Goal: Task Accomplishment & Management: Complete application form

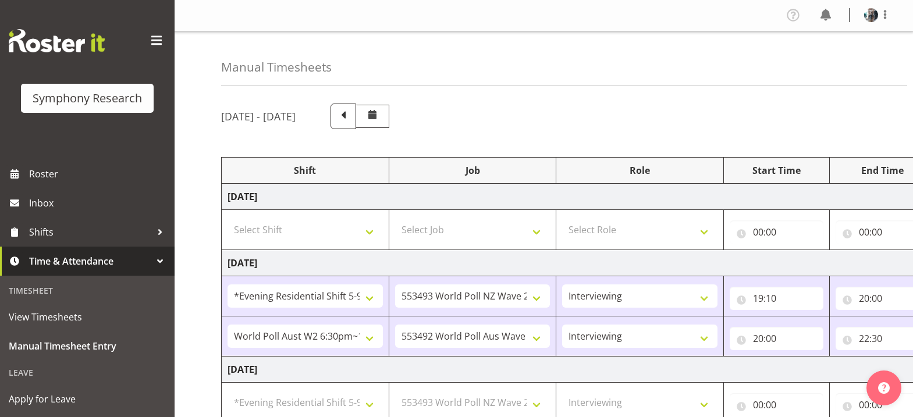
select select "48116"
select select "10527"
select select "47"
select select "56692"
select select "10499"
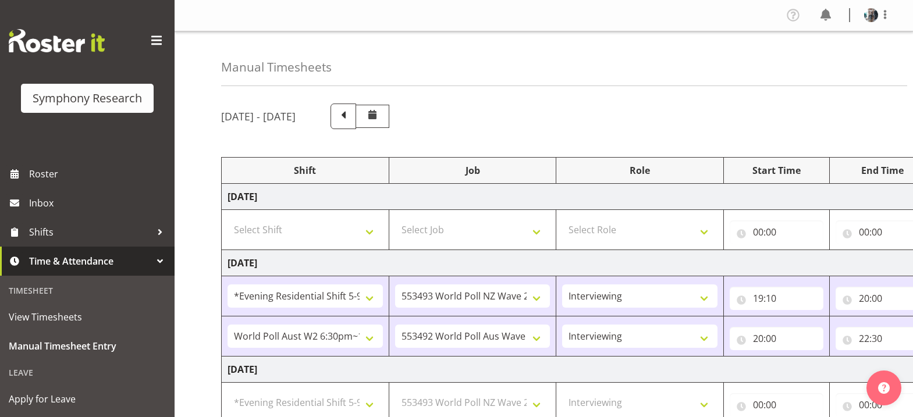
select select "47"
select select "48116"
select select "10527"
select select "47"
select select "56692"
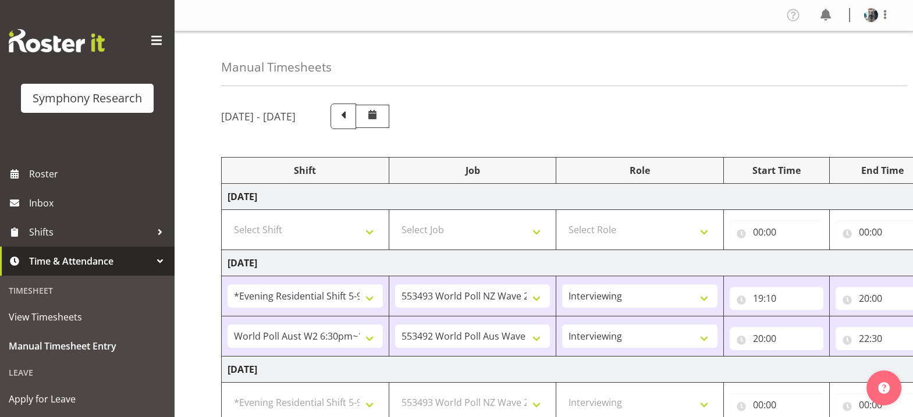
select select "10499"
select select "47"
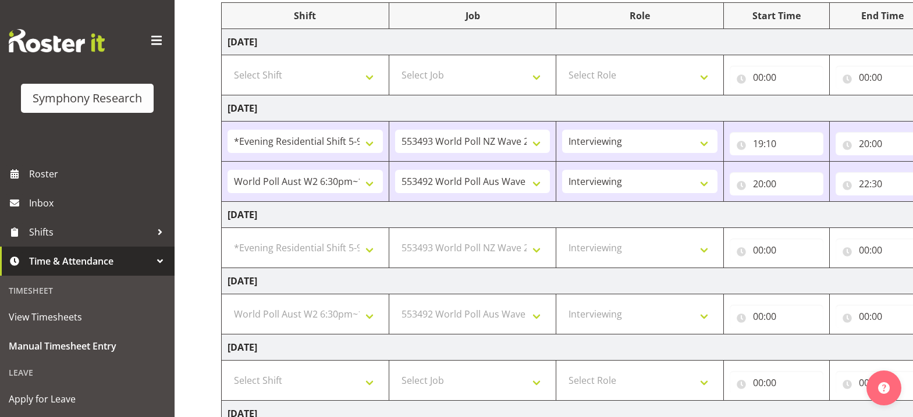
scroll to position [174, 0]
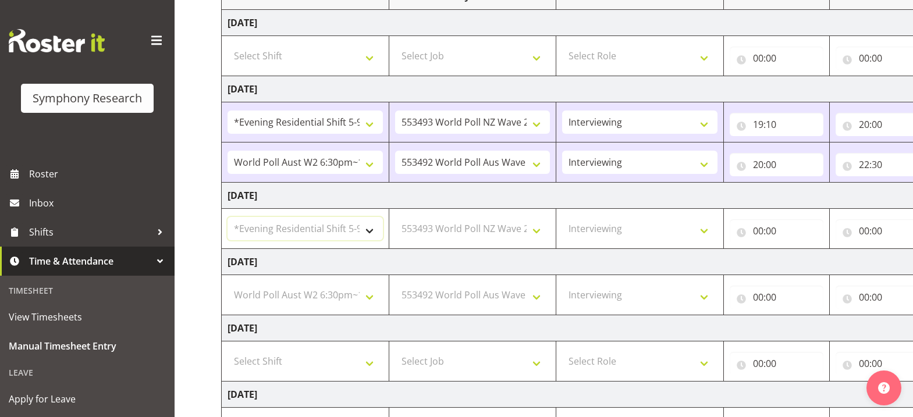
click at [372, 239] on select "Select Shift !!Weekend Residential (Roster IT Shift Label) *Business 9/10am ~ 4…" at bounding box center [305, 228] width 155 height 23
click at [228, 221] on select "Select Shift !!Weekend Residential (Roster IT Shift Label) *Business 9/10am ~ 4…" at bounding box center [305, 228] width 155 height 23
click at [759, 239] on input "00:00" at bounding box center [777, 230] width 94 height 23
click at [866, 238] on input "00:00" at bounding box center [883, 230] width 94 height 23
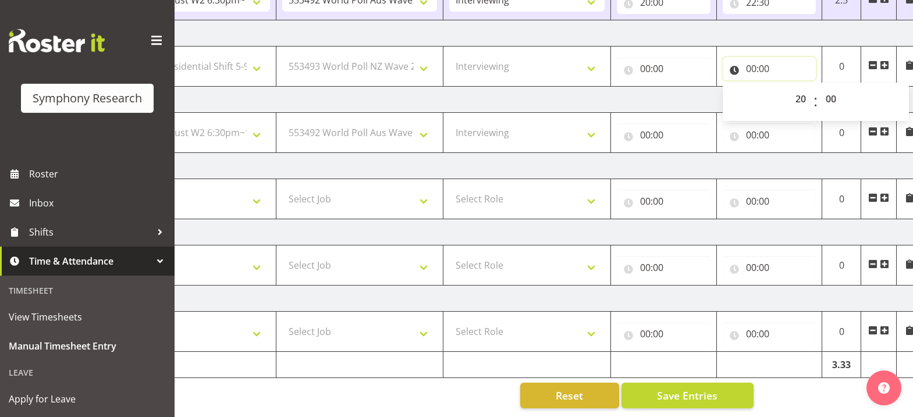
scroll to position [0, 123]
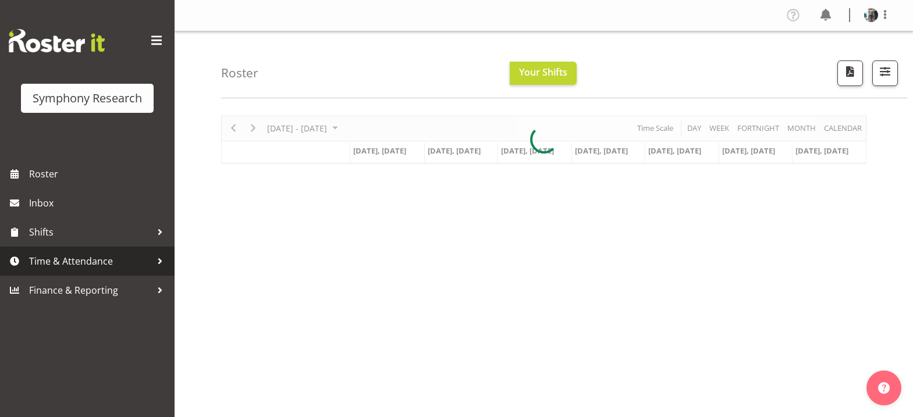
click at [86, 260] on span "Time & Attendance" at bounding box center [90, 261] width 122 height 17
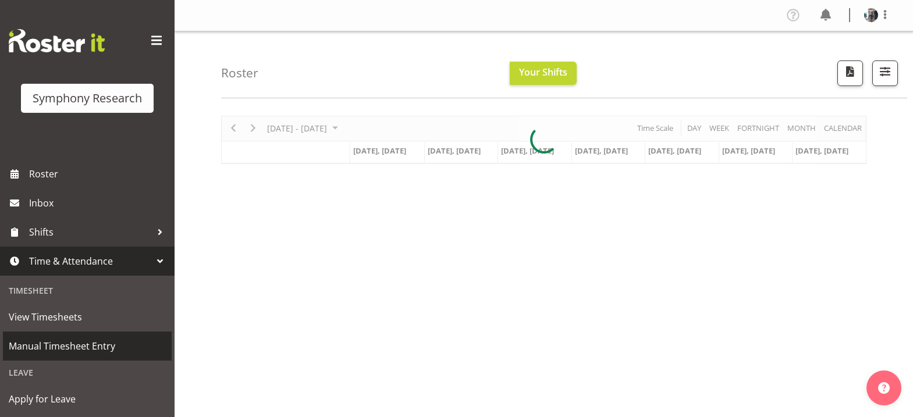
click at [110, 344] on span "Manual Timesheet Entry" at bounding box center [87, 346] width 157 height 17
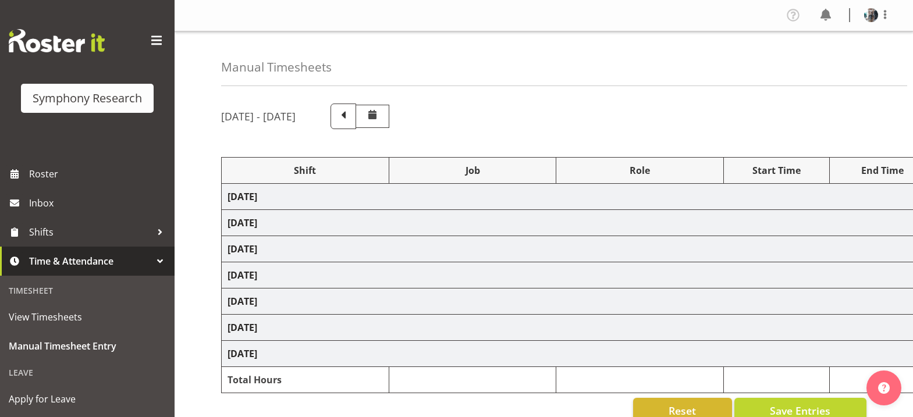
select select "48116"
select select "10527"
select select "47"
select select "56692"
select select "10499"
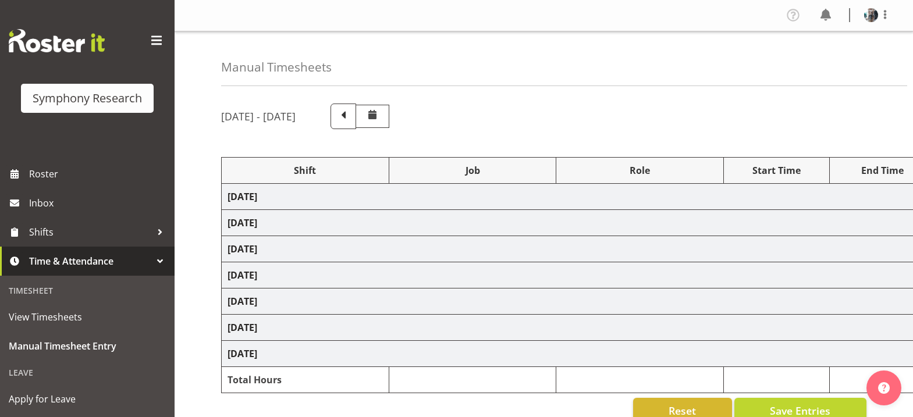
select select "47"
select select "48116"
select select "10527"
select select "47"
select select "56692"
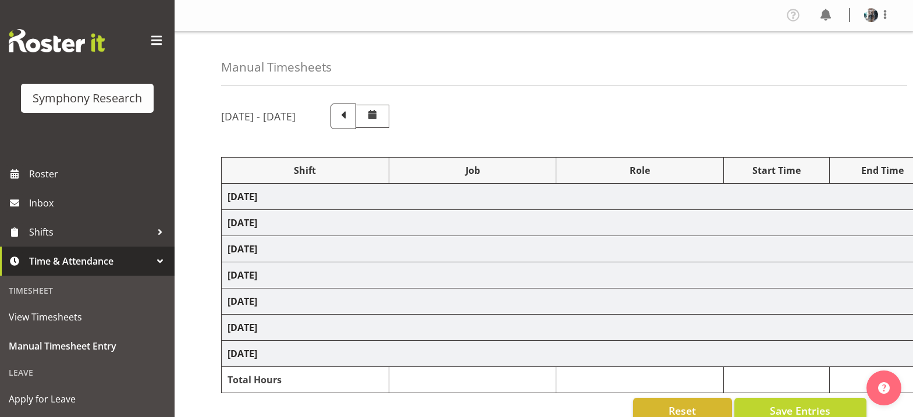
select select "10499"
select select "47"
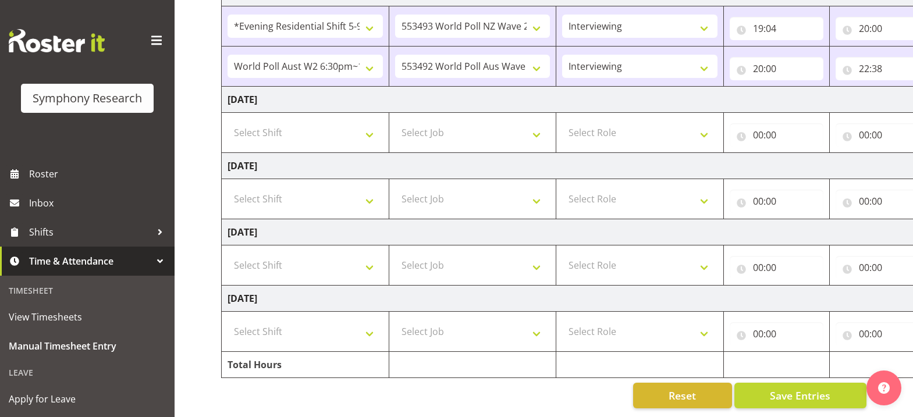
scroll to position [385, 0]
click at [802, 392] on span "Save Entries" at bounding box center [800, 395] width 61 height 15
click at [97, 320] on span "View Timesheets" at bounding box center [87, 317] width 157 height 17
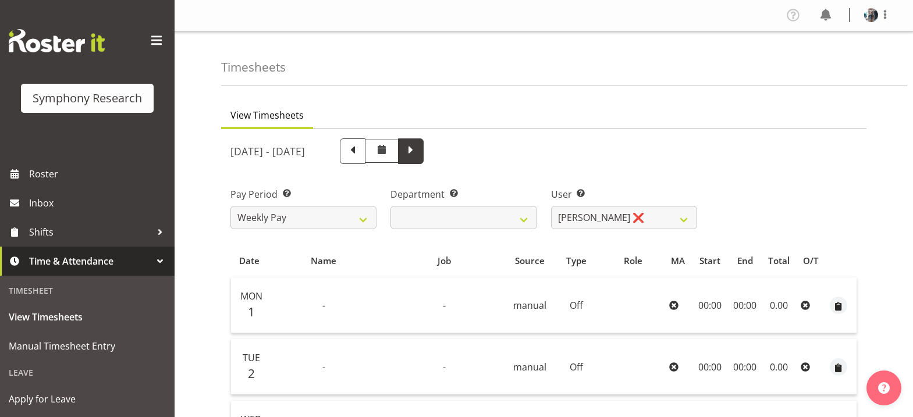
click at [419, 155] on span at bounding box center [410, 150] width 15 height 15
select select
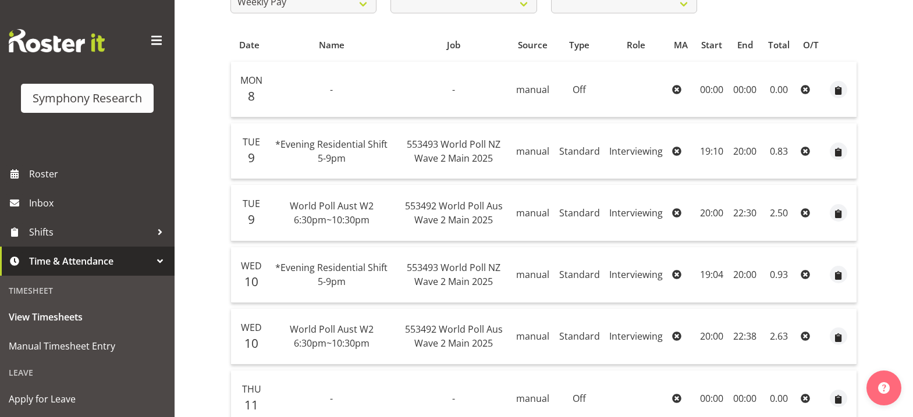
scroll to position [38, 0]
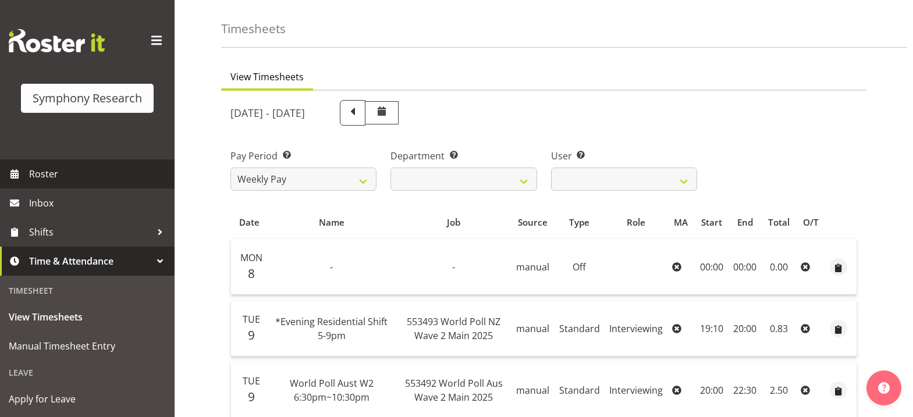
click at [91, 169] on span "Roster" at bounding box center [99, 173] width 140 height 17
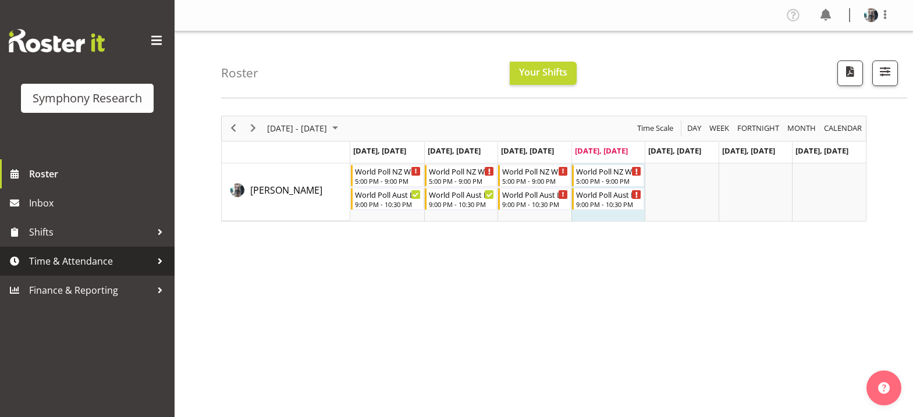
click at [65, 265] on span "Time & Attendance" at bounding box center [90, 261] width 122 height 17
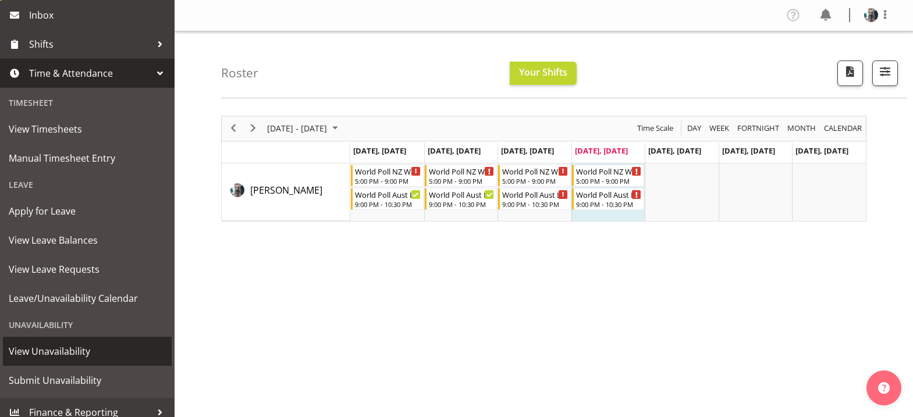
scroll to position [198, 0]
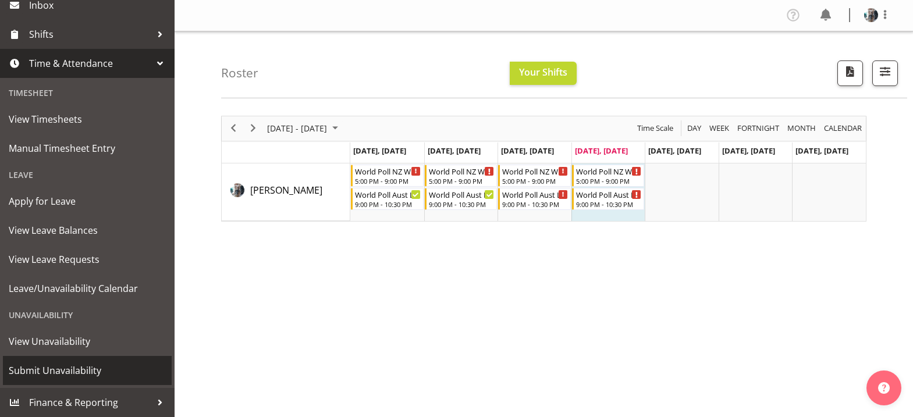
click at [86, 369] on span "Submit Unavailability" at bounding box center [87, 370] width 157 height 17
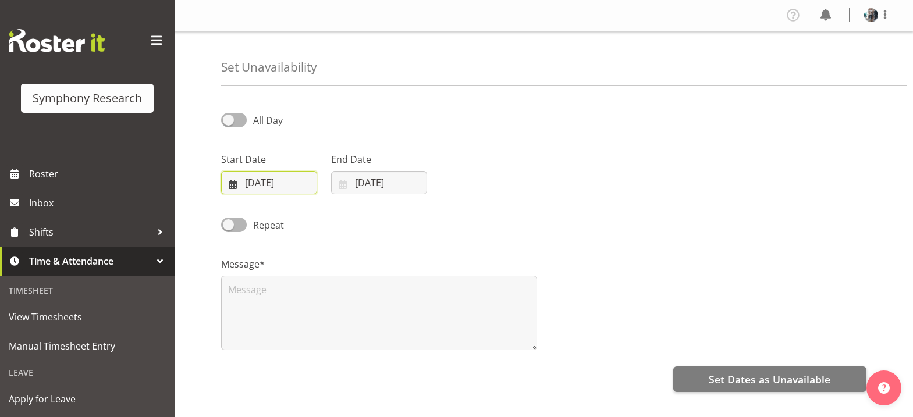
click at [233, 184] on input "[DATE]" at bounding box center [269, 182] width 96 height 23
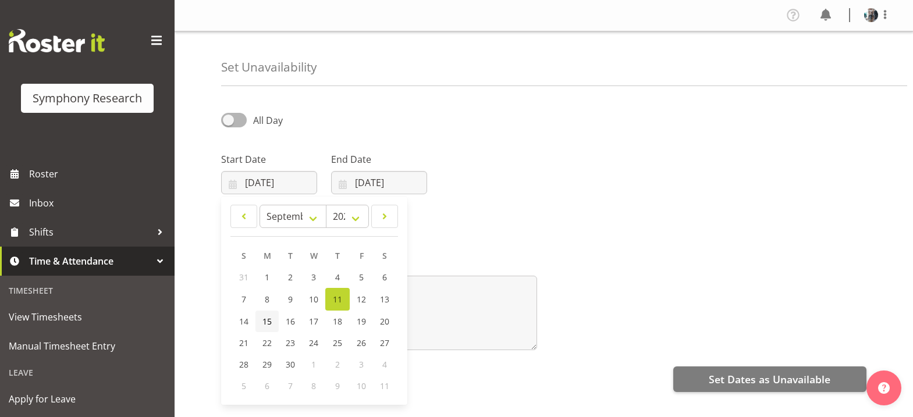
click at [267, 324] on span "15" at bounding box center [267, 321] width 9 height 11
type input "[DATE]"
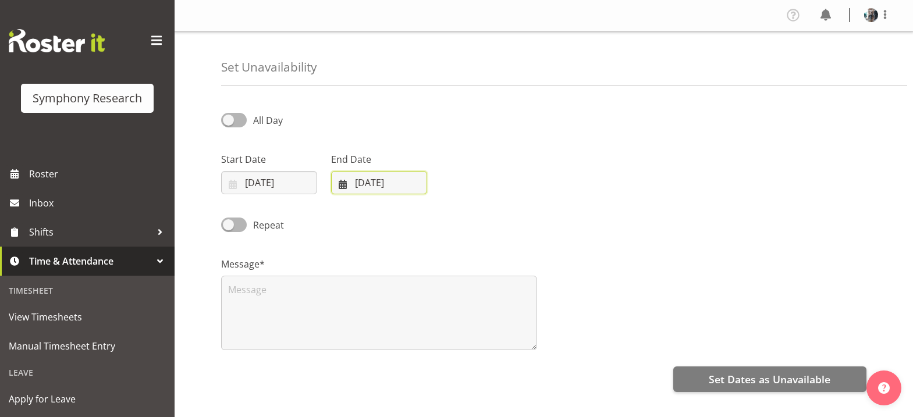
click at [345, 185] on input "[DATE]" at bounding box center [379, 182] width 96 height 23
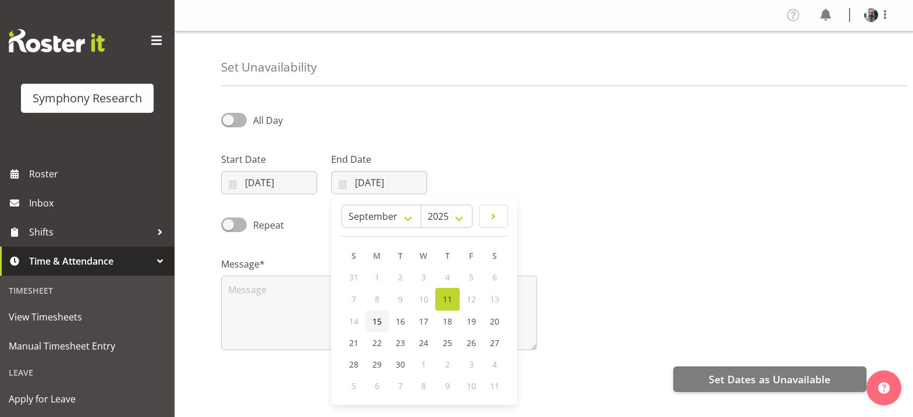
click at [374, 321] on span "15" at bounding box center [377, 321] width 9 height 11
type input "[DATE]"
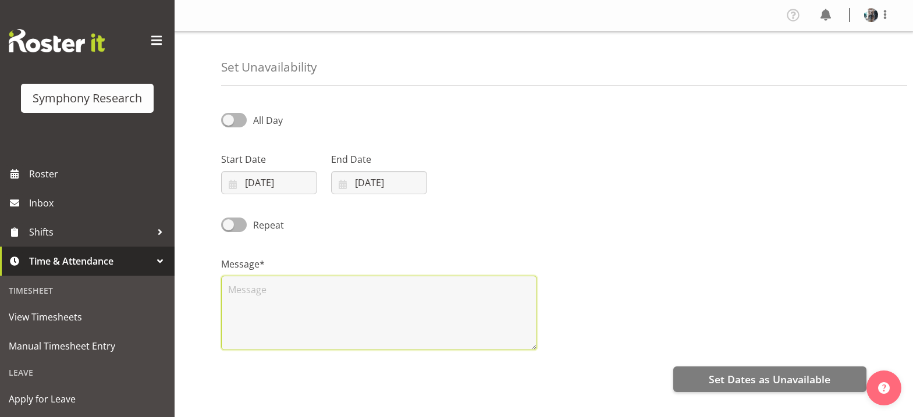
click at [276, 289] on textarea at bounding box center [379, 313] width 316 height 75
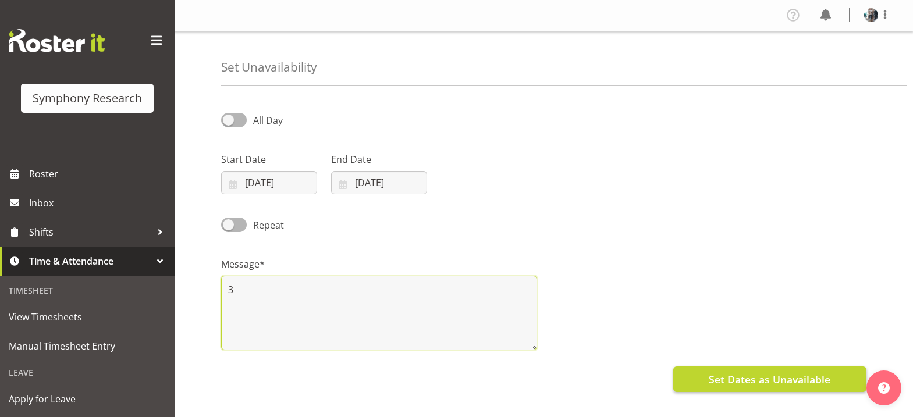
type textarea "3"
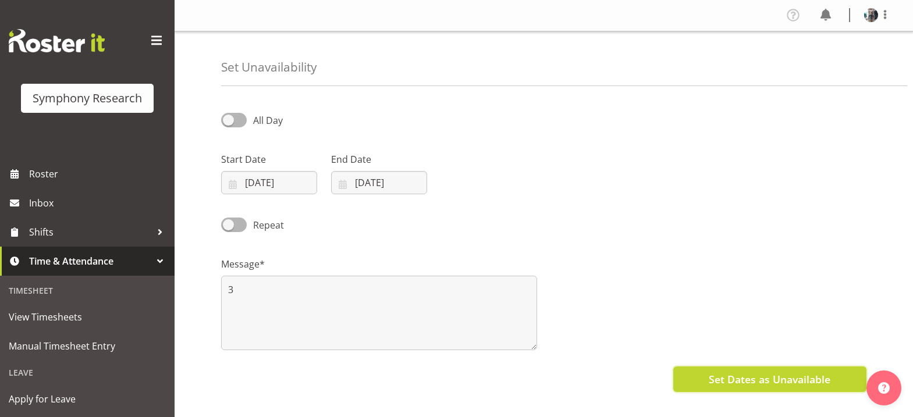
click at [757, 383] on span "Set Dates as Unavailable" at bounding box center [770, 379] width 122 height 15
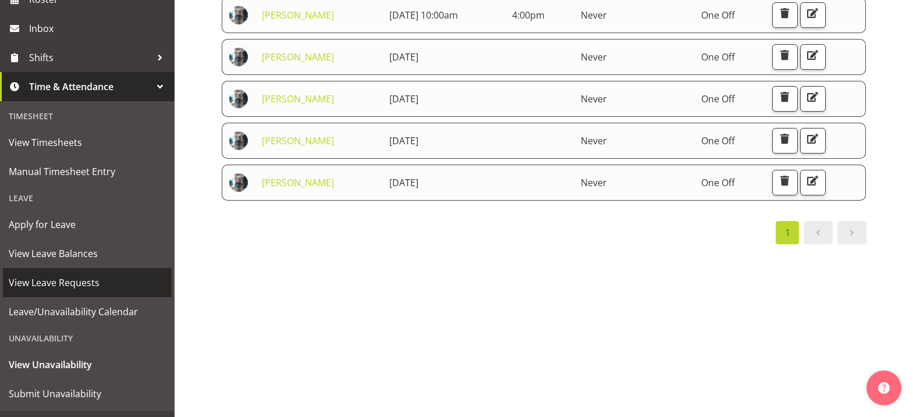
scroll to position [198, 0]
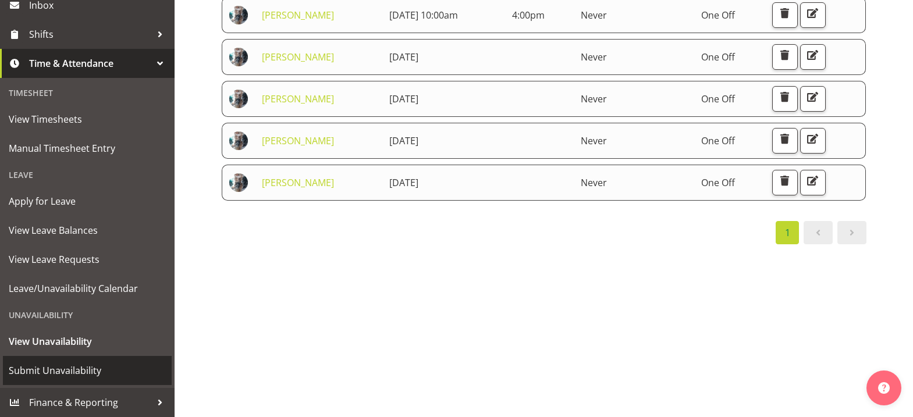
click at [85, 370] on span "Submit Unavailability" at bounding box center [87, 370] width 157 height 17
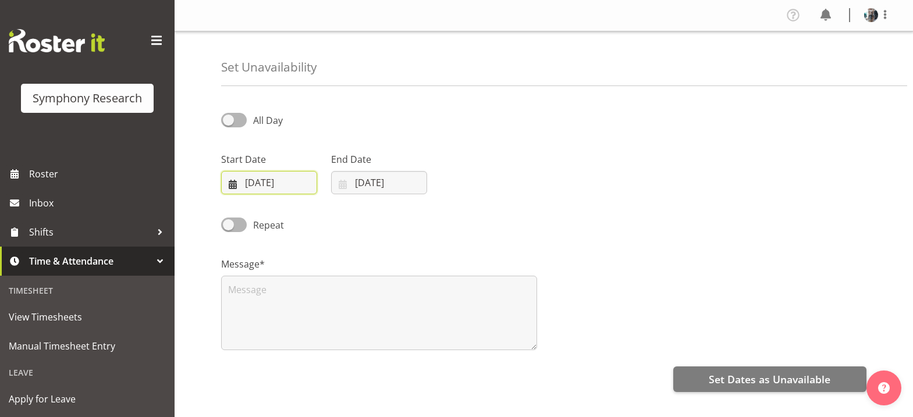
click at [233, 184] on input "[DATE]" at bounding box center [269, 182] width 96 height 23
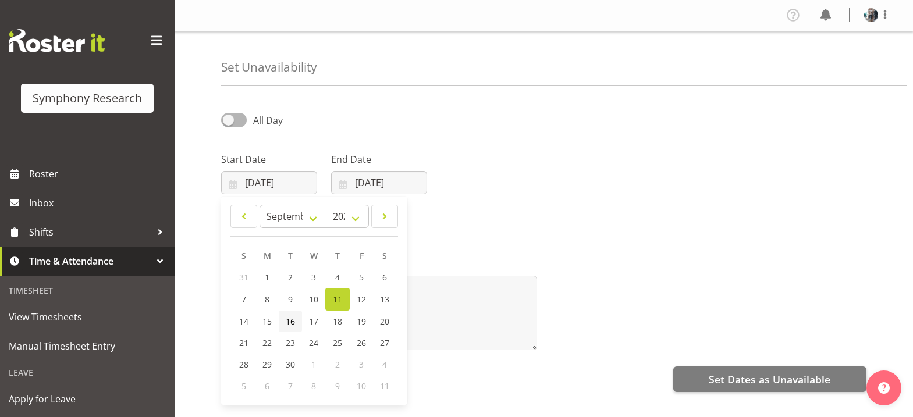
click at [290, 324] on span "16" at bounding box center [290, 321] width 9 height 11
type input "[DATE]"
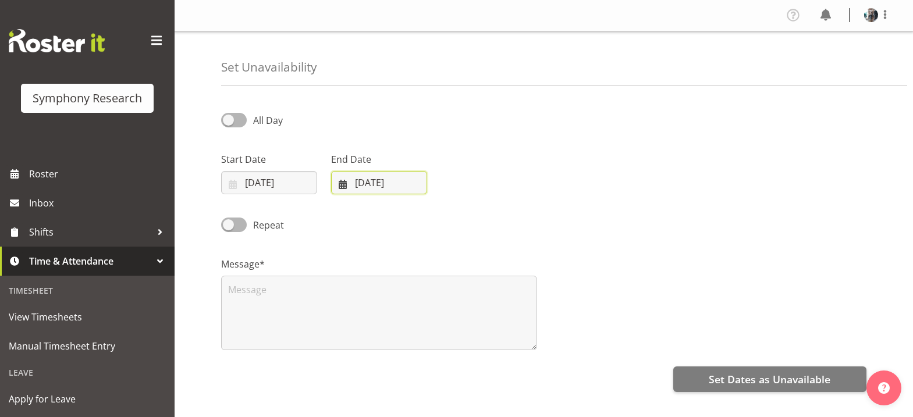
click at [347, 184] on input "[DATE]" at bounding box center [379, 182] width 96 height 23
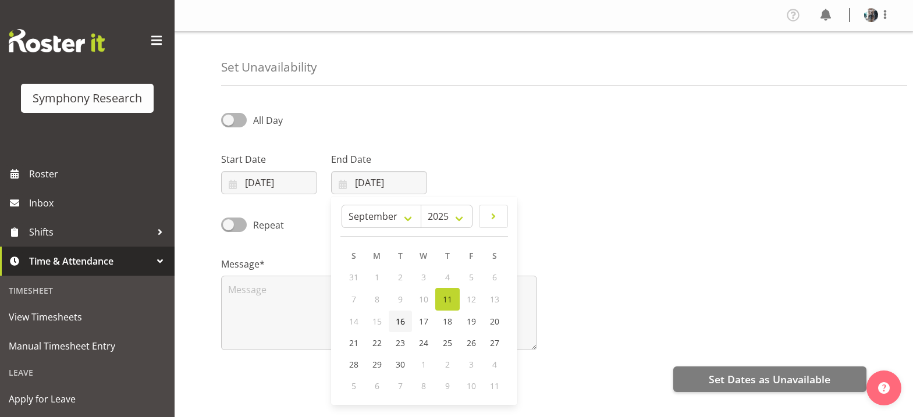
click at [403, 325] on span "16" at bounding box center [400, 321] width 9 height 11
type input "[DATE]"
click at [229, 121] on span at bounding box center [234, 120] width 26 height 15
click at [229, 121] on input "All Day" at bounding box center [225, 120] width 8 height 8
checkbox input "true"
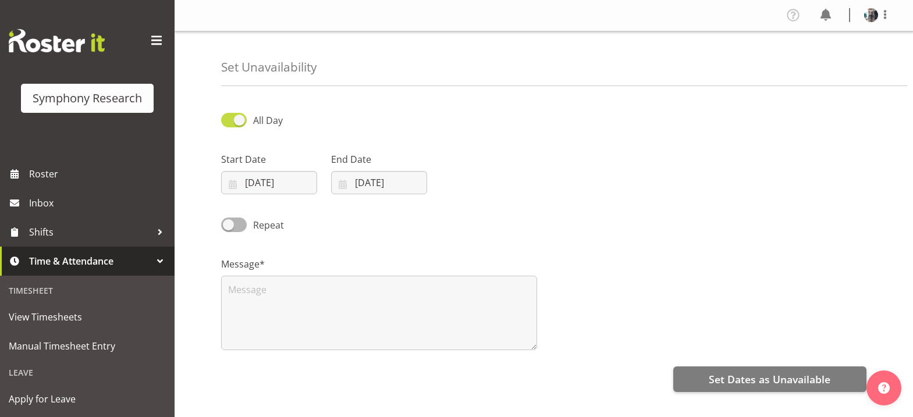
select select "10"
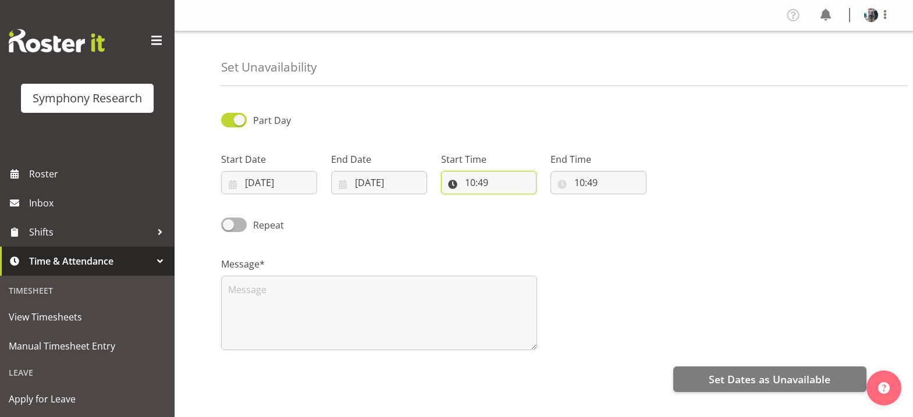
click at [455, 186] on input "10:49" at bounding box center [489, 182] width 96 height 23
click at [454, 185] on input "10:49" at bounding box center [489, 182] width 96 height 23
click at [485, 185] on input "10:49" at bounding box center [489, 182] width 96 height 23
click at [550, 214] on select "00 01 02 03 04 05 06 07 08 09 10 11 12 13 14 15 16 17 18 19 20 21 22 23 24 25 2…" at bounding box center [551, 212] width 26 height 23
select select "0"
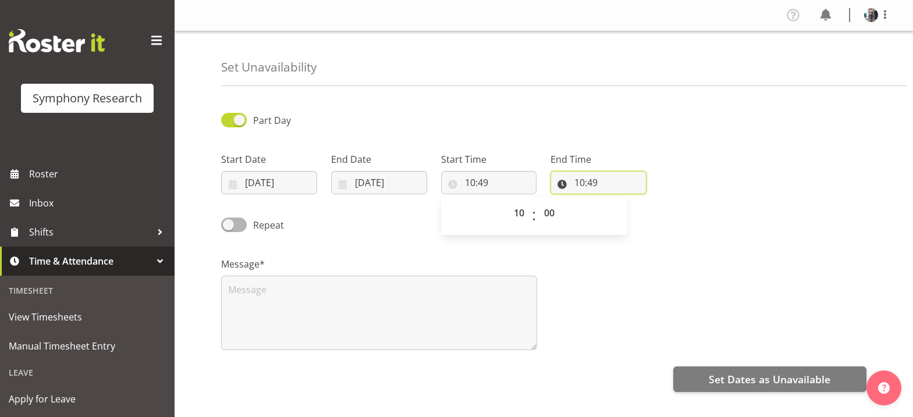
type input "10:00"
click at [582, 187] on input "10:49" at bounding box center [599, 182] width 96 height 23
click at [629, 217] on select "00 01 02 03 04 05 06 07 08 09 10 11 12 13 14 15 16 17 18 19 20 21 22 23" at bounding box center [630, 212] width 26 height 23
select select "17"
click at [617, 201] on select "00 01 02 03 04 05 06 07 08 09 10 11 12 13 14 15 16 17 18 19 20 21 22 23" at bounding box center [630, 212] width 26 height 23
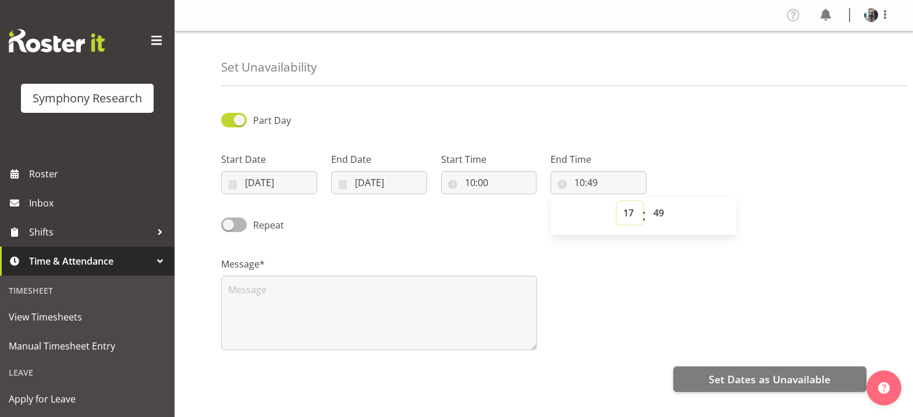
type input "17:49"
click at [660, 212] on select "00 01 02 03 04 05 06 07 08 09 10 11 12 13 14 15 16 17 18 19 20 21 22 23 24 25 2…" at bounding box center [660, 212] width 26 height 23
select select "0"
type input "17:00"
click at [759, 171] on div "Start Date 16/09/2025 January February March April May June July August Septemb…" at bounding box center [544, 168] width 660 height 65
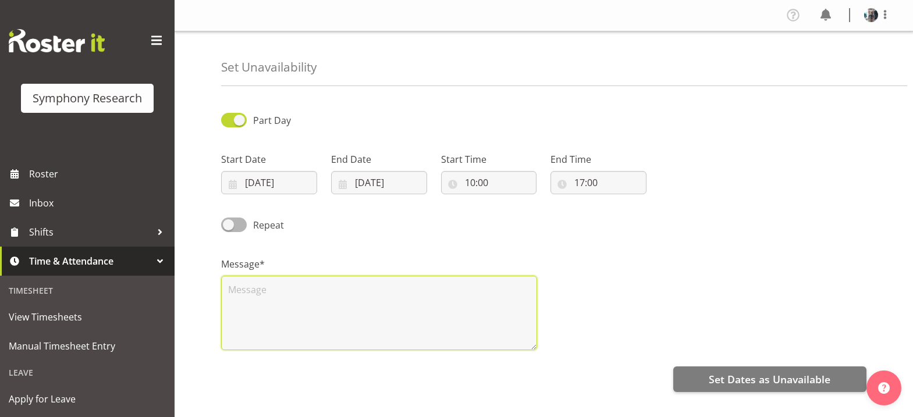
click at [388, 297] on textarea at bounding box center [379, 313] width 316 height 75
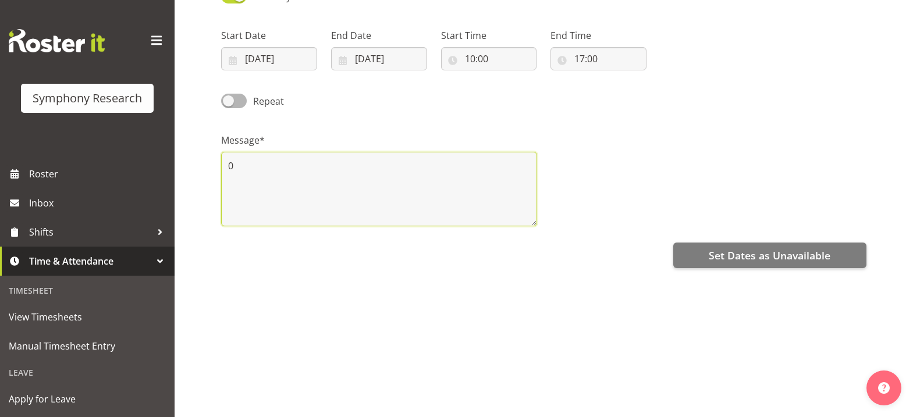
scroll to position [152, 0]
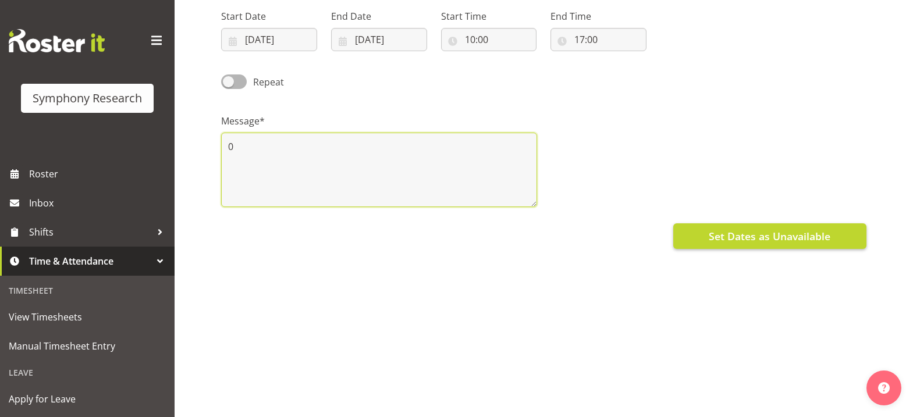
type textarea "0"
click at [740, 229] on span "Set Dates as Unavailable" at bounding box center [770, 236] width 122 height 15
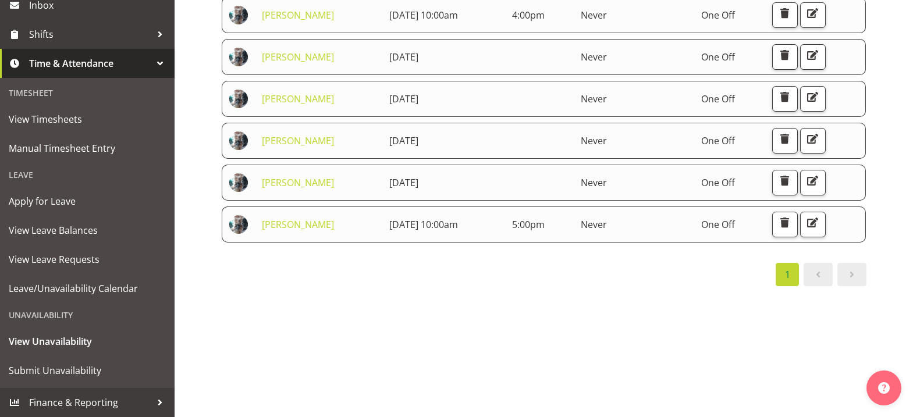
scroll to position [106, 0]
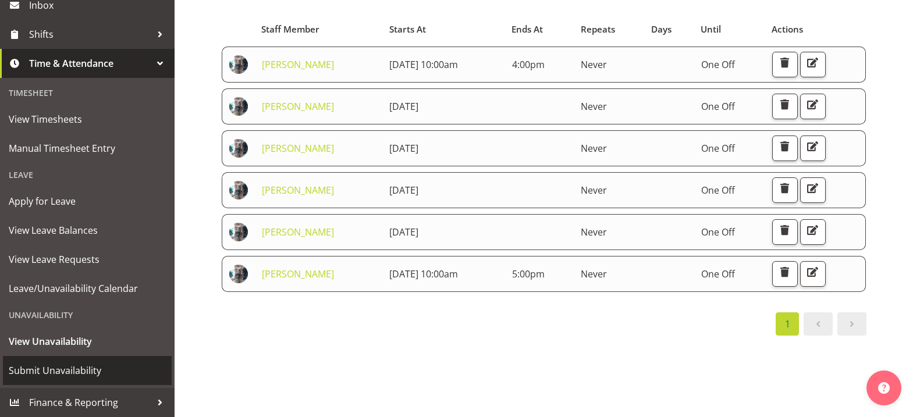
click at [77, 366] on span "Submit Unavailability" at bounding box center [87, 370] width 157 height 17
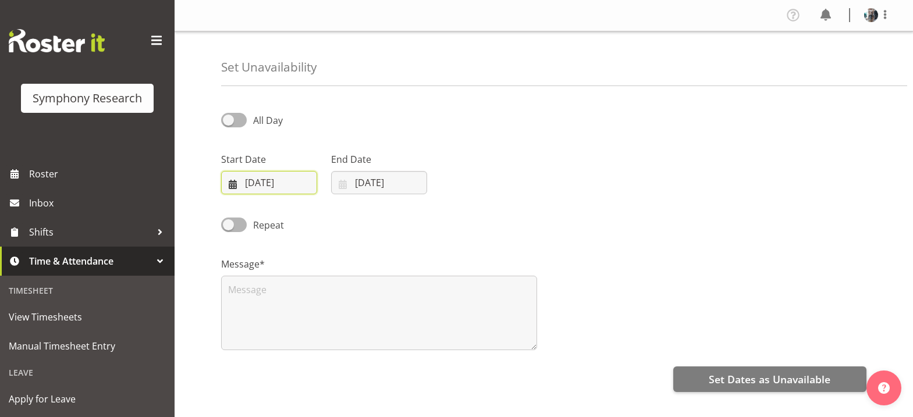
click at [229, 185] on input "[DATE]" at bounding box center [269, 182] width 96 height 23
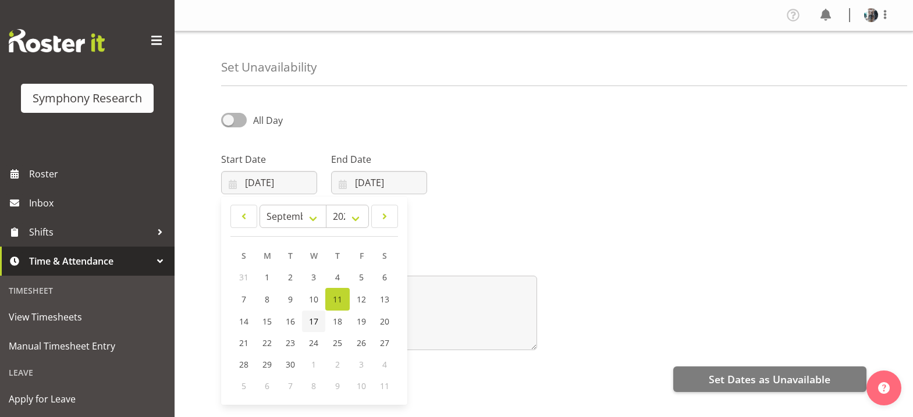
click at [317, 322] on span "17" at bounding box center [313, 321] width 9 height 11
type input "[DATE]"
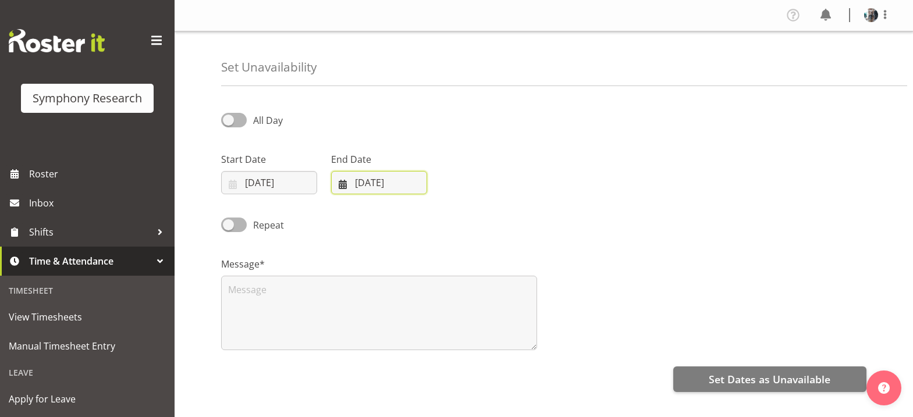
click at [342, 187] on input "[DATE]" at bounding box center [379, 182] width 96 height 23
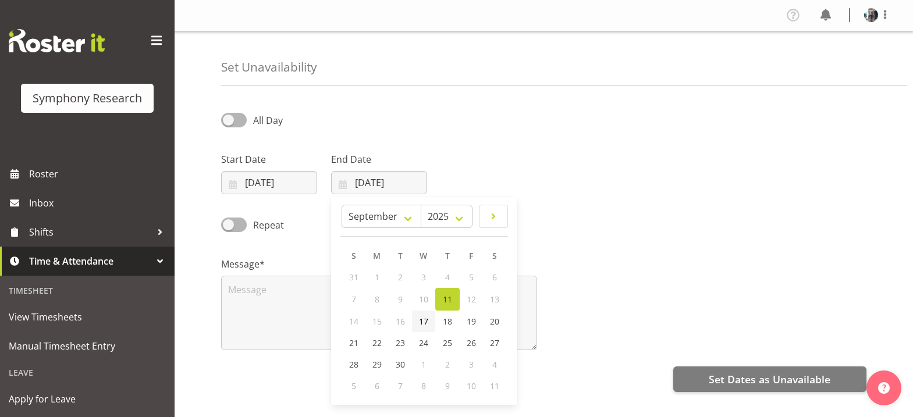
click at [425, 324] on span "17" at bounding box center [423, 321] width 9 height 11
type input "17/09/2025"
click at [229, 119] on span at bounding box center [234, 120] width 26 height 15
click at [229, 119] on input "All Day" at bounding box center [225, 120] width 8 height 8
checkbox input "true"
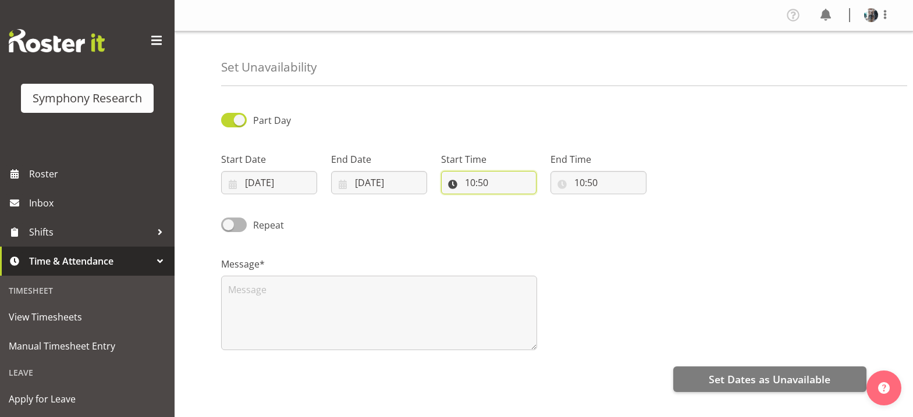
click at [456, 182] on input "10:50" at bounding box center [489, 182] width 96 height 23
click at [551, 214] on select "00 01 02 03 04 05 06 07 08 09 10 11 12 13 14 15 16 17 18 19 20 21 22 23 24 25 2…" at bounding box center [551, 212] width 26 height 23
select select "0"
type input "10:00"
click at [580, 185] on input "10:50" at bounding box center [599, 182] width 96 height 23
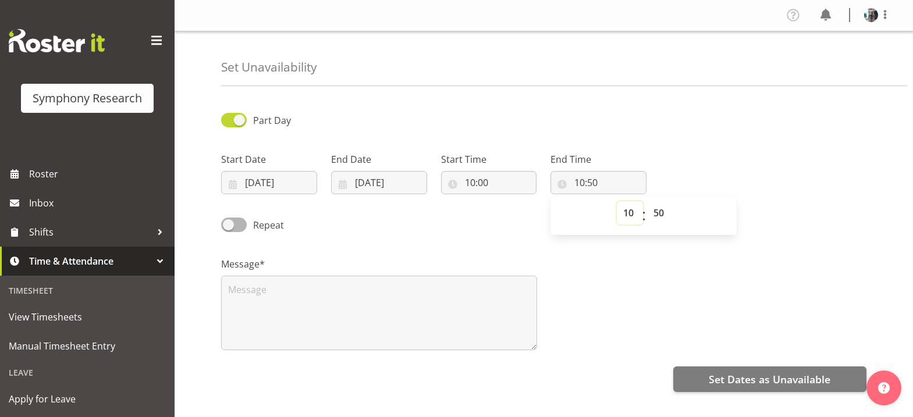
click at [630, 217] on select "00 01 02 03 04 05 06 07 08 09 10 11 12 13 14 15 16 17 18 19 20 21 22 23" at bounding box center [630, 212] width 26 height 23
select select "17"
type input "17:50"
click at [665, 217] on select "00 01 02 03 04 05 06 07 08 09 10 11 12 13 14 15 16 17 18 19 20 21 22 23 24 25 2…" at bounding box center [660, 212] width 26 height 23
select select "0"
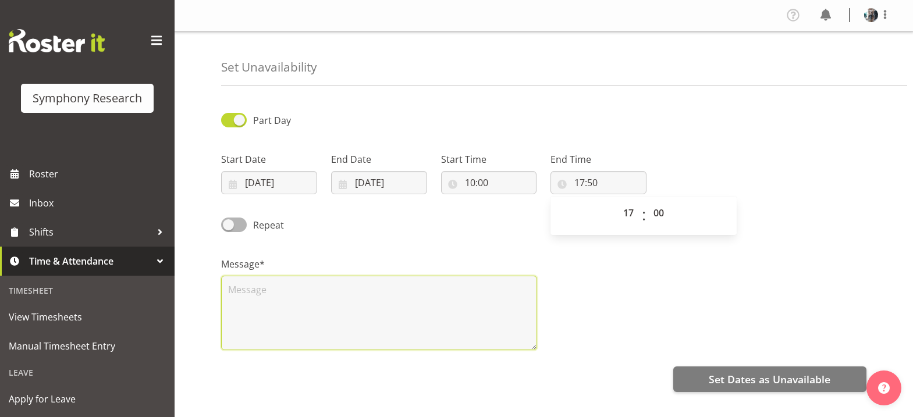
type input "17:00"
click at [288, 284] on textarea at bounding box center [379, 313] width 316 height 75
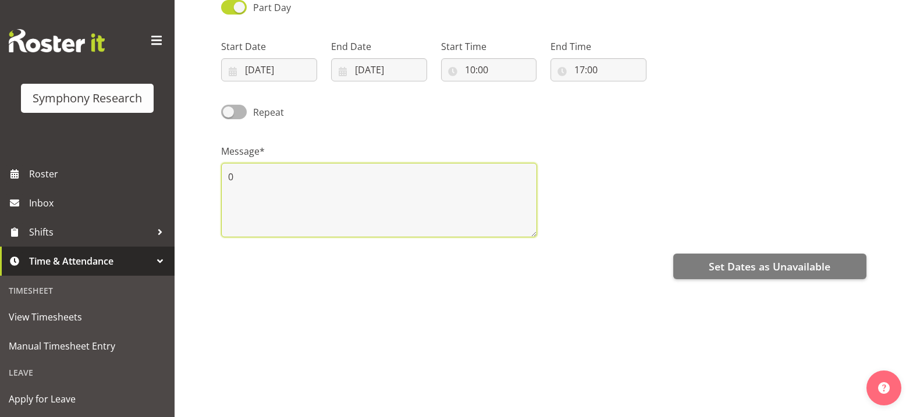
scroll to position [116, 0]
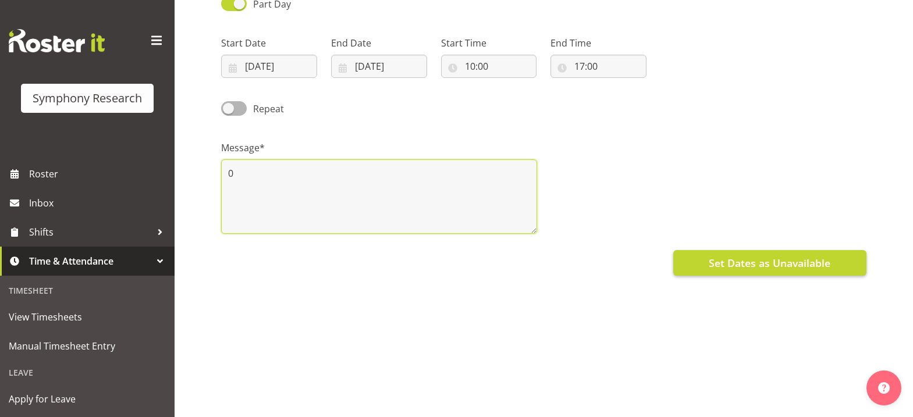
type textarea "0"
click at [750, 265] on span "Set Dates as Unavailable" at bounding box center [770, 263] width 122 height 15
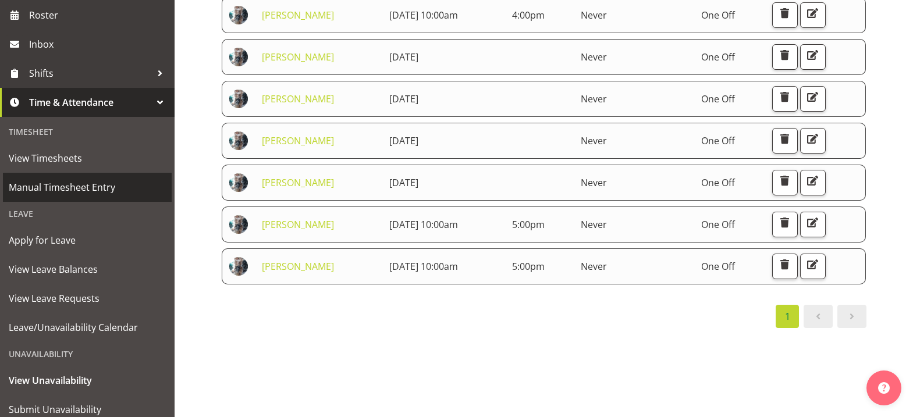
scroll to position [198, 0]
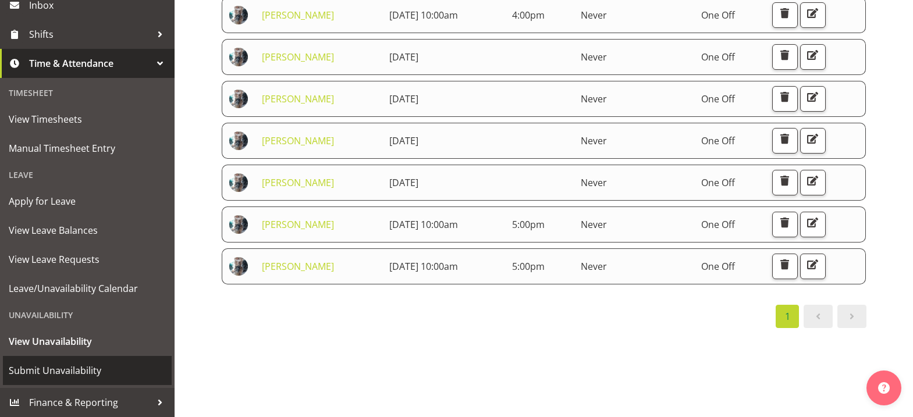
click at [76, 372] on span "Submit Unavailability" at bounding box center [87, 370] width 157 height 17
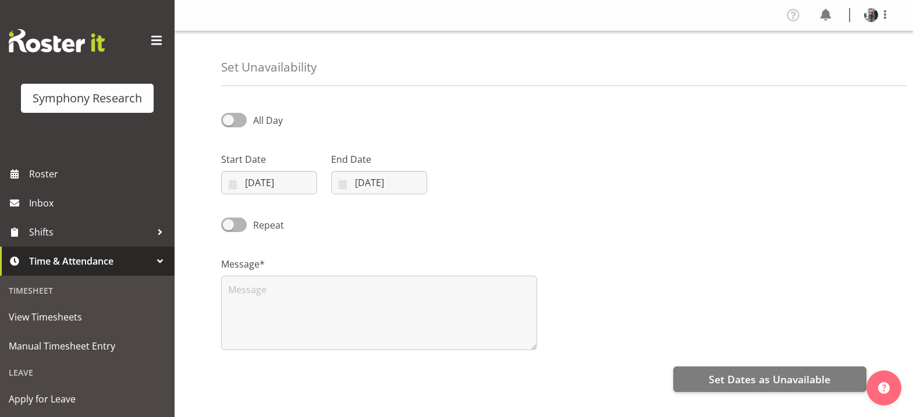
select select "8"
select select "2025"
click at [232, 186] on input "[DATE]" at bounding box center [269, 182] width 96 height 23
click at [334, 322] on span "18" at bounding box center [337, 321] width 9 height 11
type input "[DATE]"
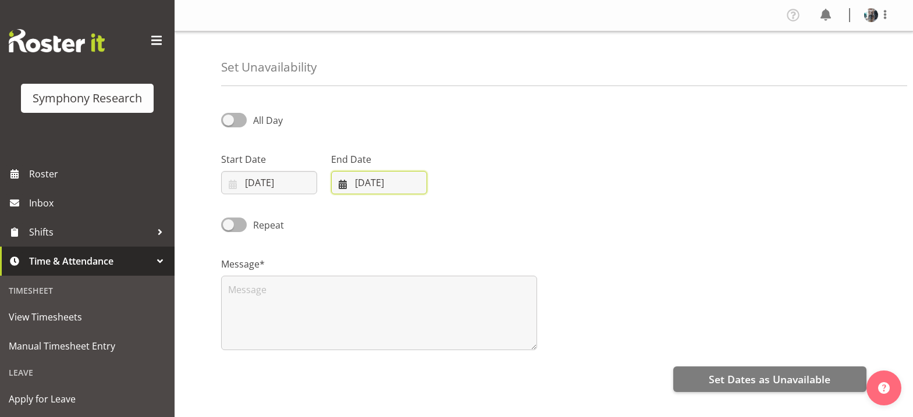
click at [342, 187] on input "11/09/2025" at bounding box center [379, 182] width 96 height 23
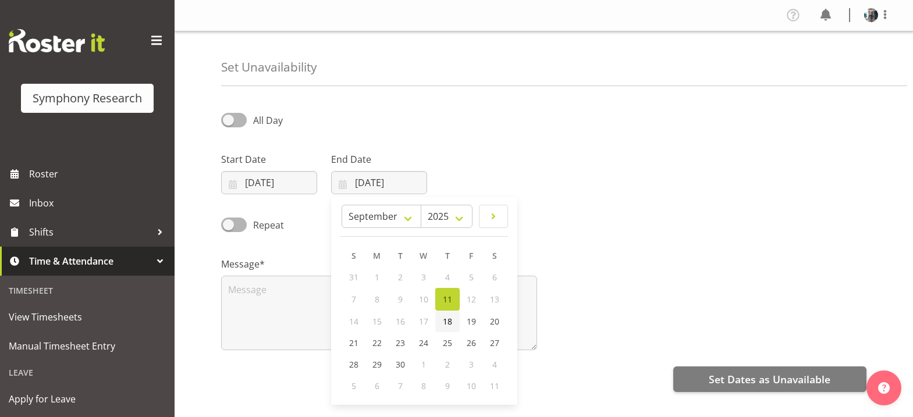
click at [448, 323] on span "18" at bounding box center [447, 321] width 9 height 11
type input "18/09/2025"
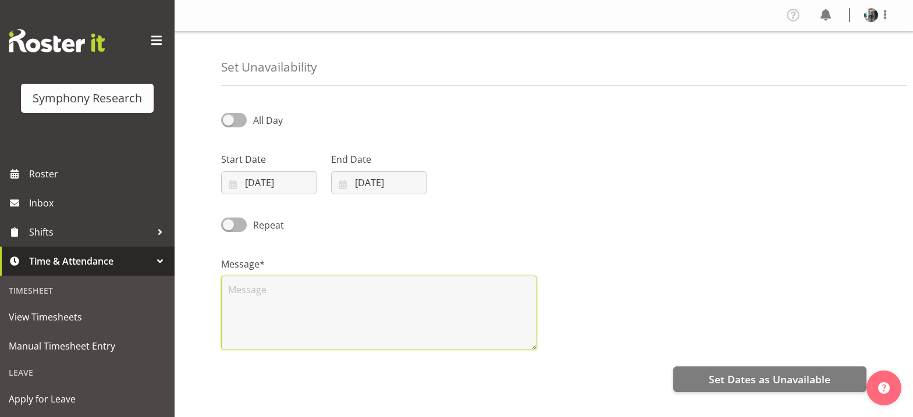
click at [311, 303] on textarea at bounding box center [379, 313] width 316 height 75
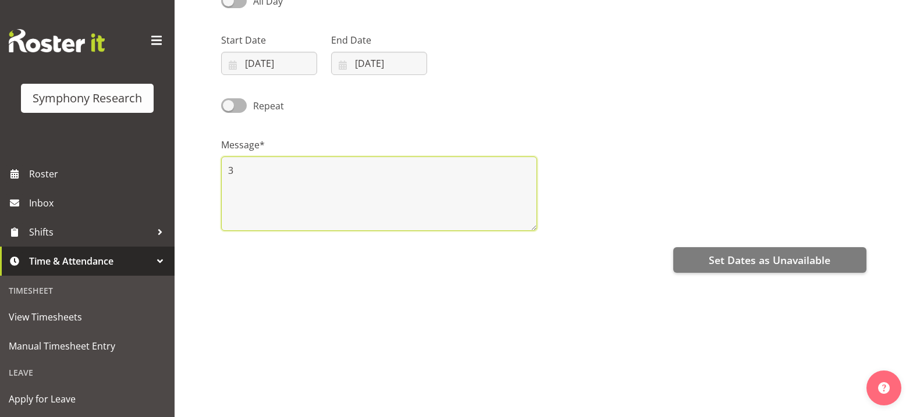
scroll to position [152, 0]
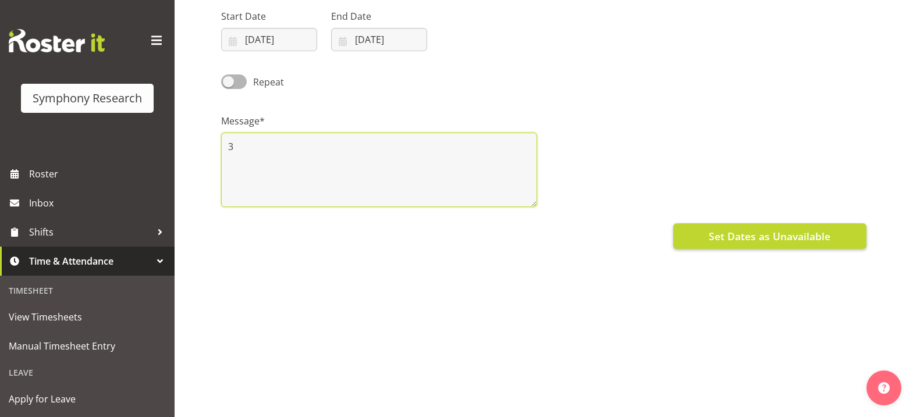
type textarea "3"
click at [795, 233] on span "Set Dates as Unavailable" at bounding box center [770, 236] width 122 height 15
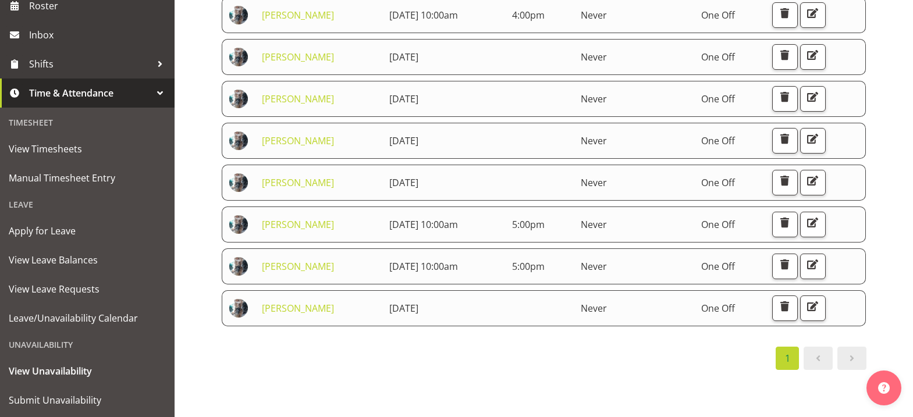
scroll to position [198, 0]
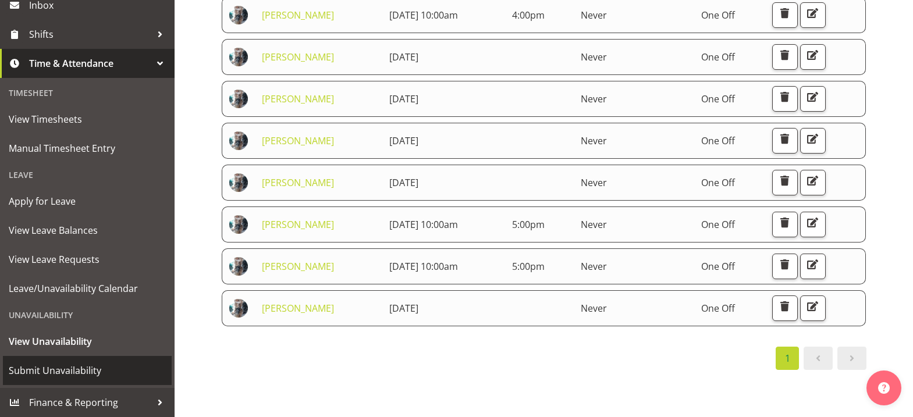
click at [91, 370] on span "Submit Unavailability" at bounding box center [87, 370] width 157 height 17
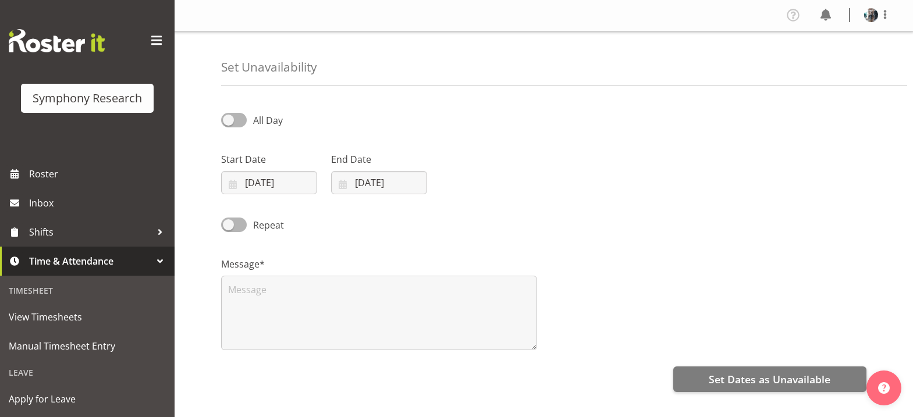
select select "8"
select select "2025"
click at [231, 183] on input "11/09/2025" at bounding box center [269, 182] width 96 height 23
click at [363, 325] on span "19" at bounding box center [361, 321] width 9 height 11
type input "19/09/2025"
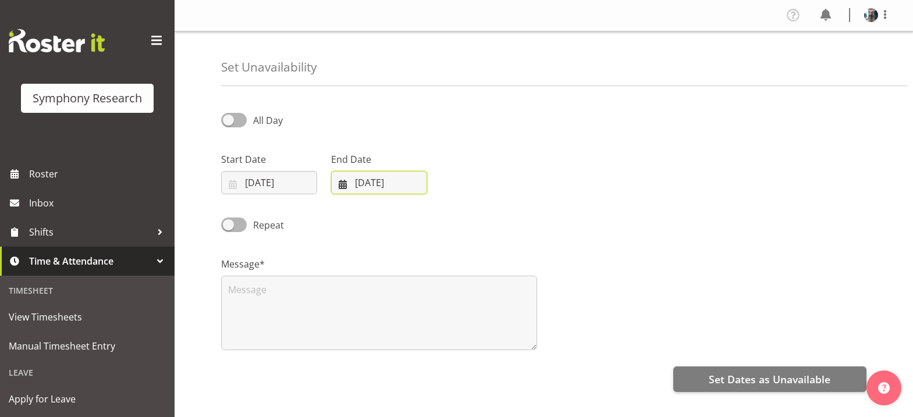
click at [341, 185] on input "11/09/2025" at bounding box center [379, 182] width 96 height 23
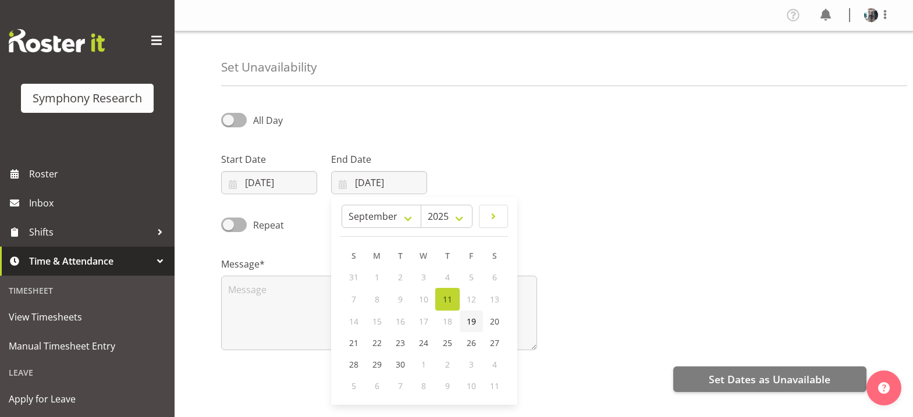
click at [475, 323] on span "19" at bounding box center [471, 321] width 9 height 11
type input "19/09/2025"
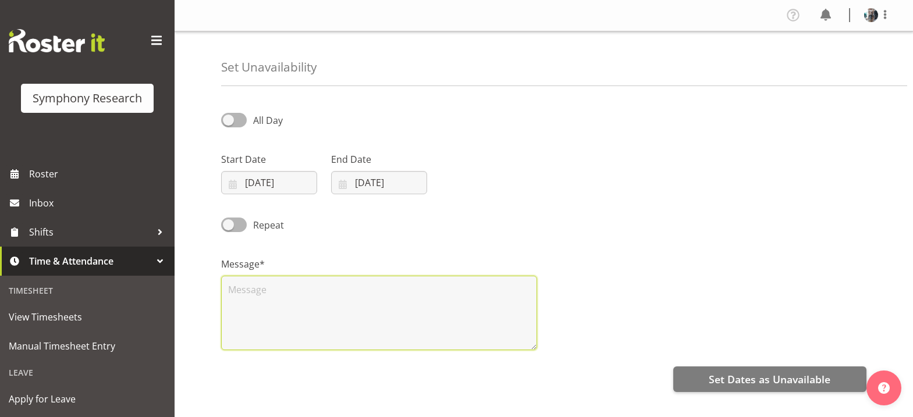
click at [239, 283] on textarea at bounding box center [379, 313] width 316 height 75
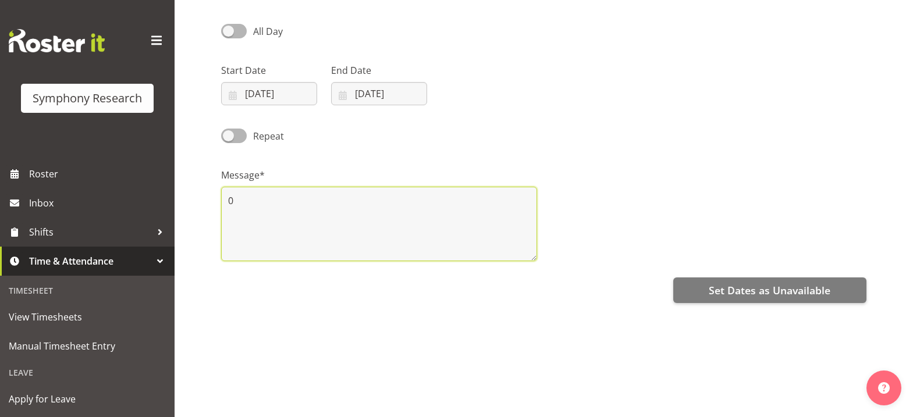
scroll to position [116, 0]
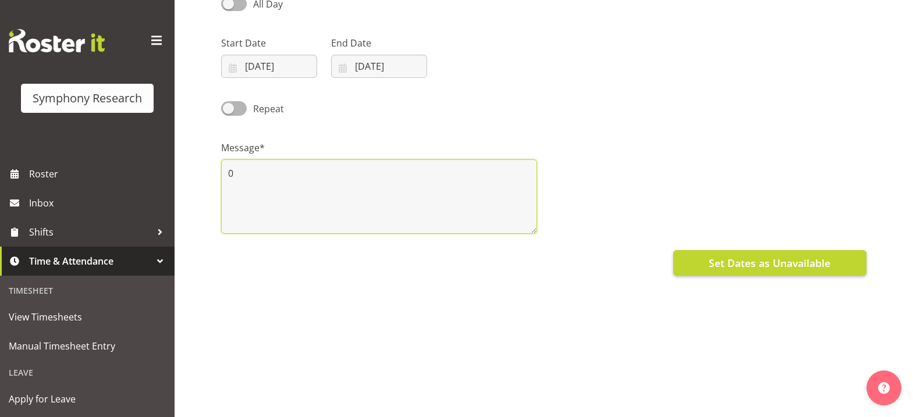
type textarea "0"
click at [802, 265] on span "Set Dates as Unavailable" at bounding box center [770, 263] width 122 height 15
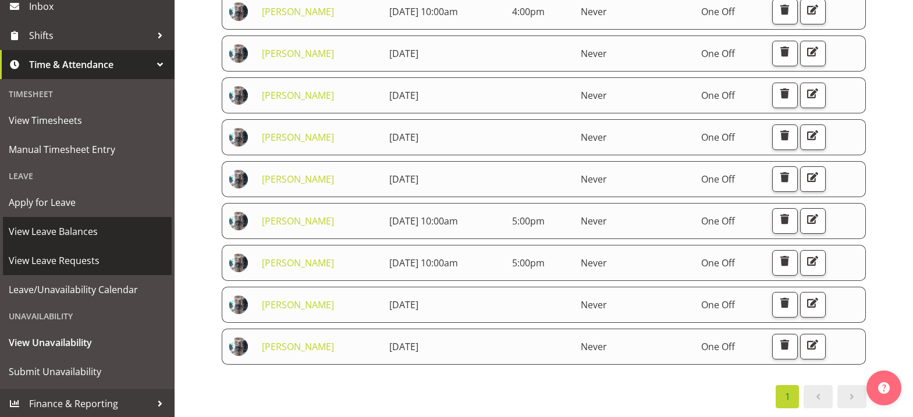
scroll to position [198, 0]
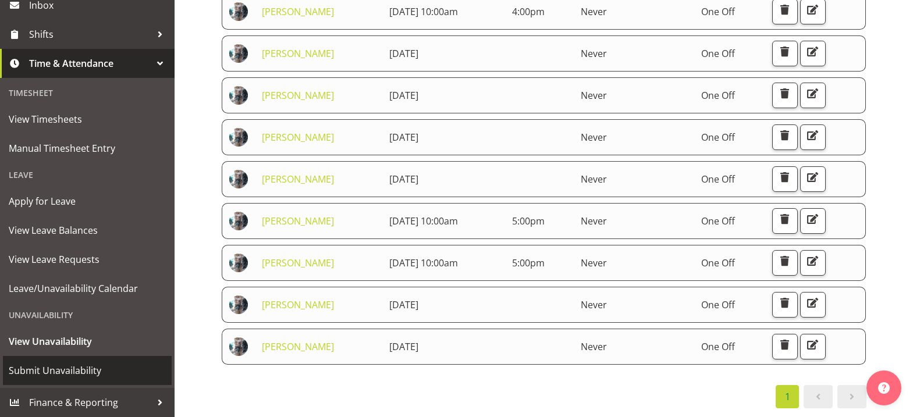
click at [82, 368] on span "Submit Unavailability" at bounding box center [87, 370] width 157 height 17
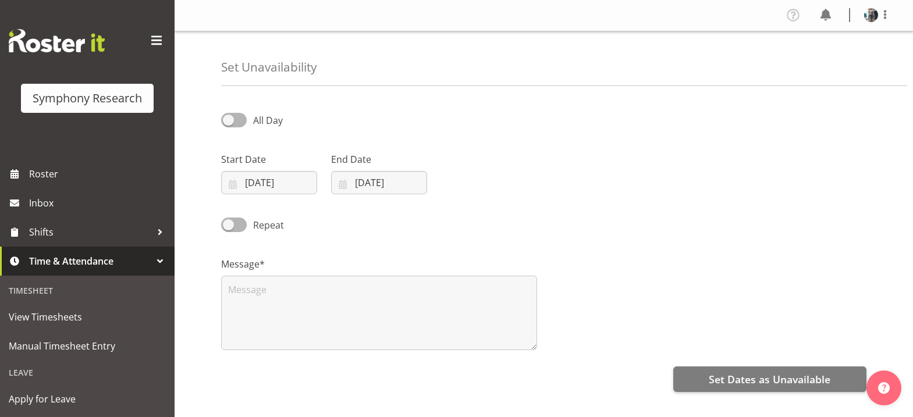
select select "8"
select select "2025"
click at [232, 185] on input "[DATE]" at bounding box center [269, 182] width 96 height 23
click at [385, 322] on span "20" at bounding box center [384, 321] width 9 height 11
type input "[DATE]"
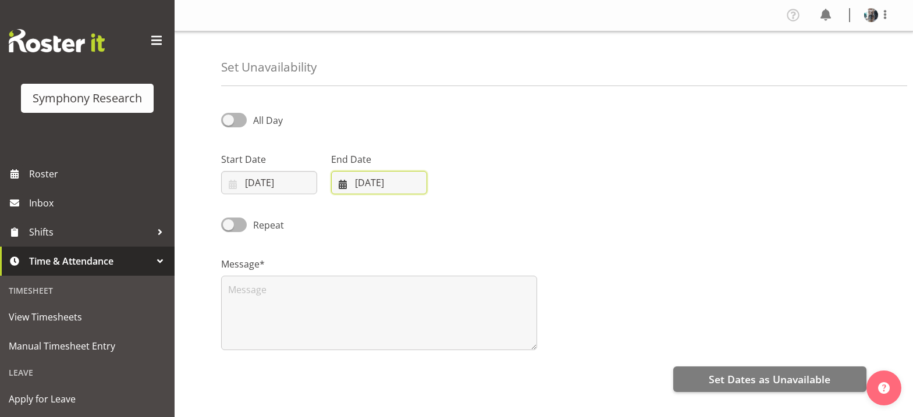
click at [346, 186] on input "[DATE]" at bounding box center [379, 182] width 96 height 23
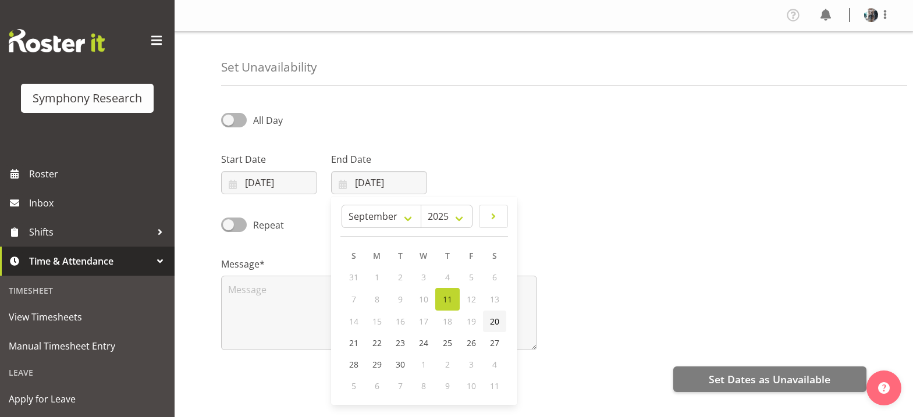
click at [495, 323] on span "20" at bounding box center [494, 321] width 9 height 11
type input "20/09/2025"
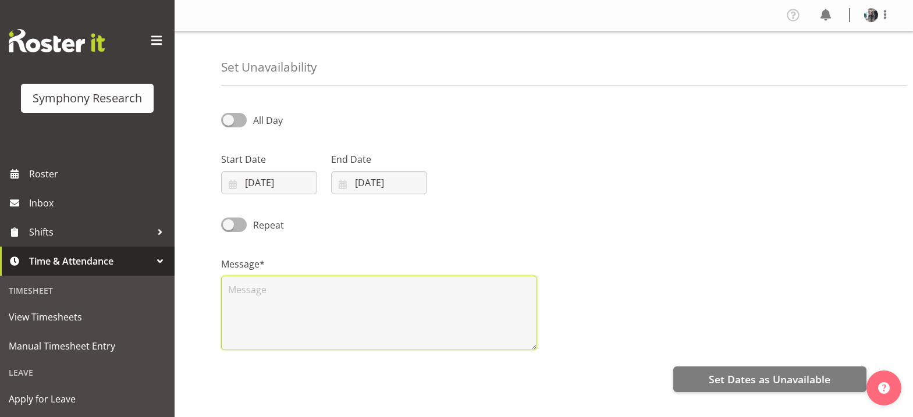
click at [244, 286] on textarea at bounding box center [379, 313] width 316 height 75
type textarea "0"
click at [230, 121] on span at bounding box center [234, 120] width 26 height 15
click at [229, 121] on input "All Day" at bounding box center [225, 120] width 8 height 8
checkbox input "true"
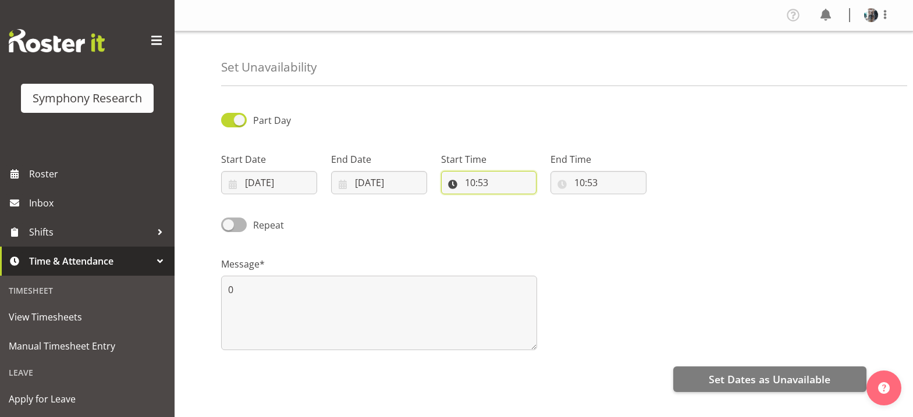
click at [472, 184] on input "10:53" at bounding box center [489, 182] width 96 height 23
click at [517, 213] on select "00 01 02 03 04 05 06 07 08 09 10 11 12 13 14 15 16 17 18 19 20 21 22 23" at bounding box center [521, 212] width 26 height 23
select select "16"
type input "16:53"
click at [553, 216] on select "00 01 02 03 04 05 06 07 08 09 10 11 12 13 14 15 16 17 18 19 20 21 22 23 24 25 2…" at bounding box center [551, 212] width 26 height 23
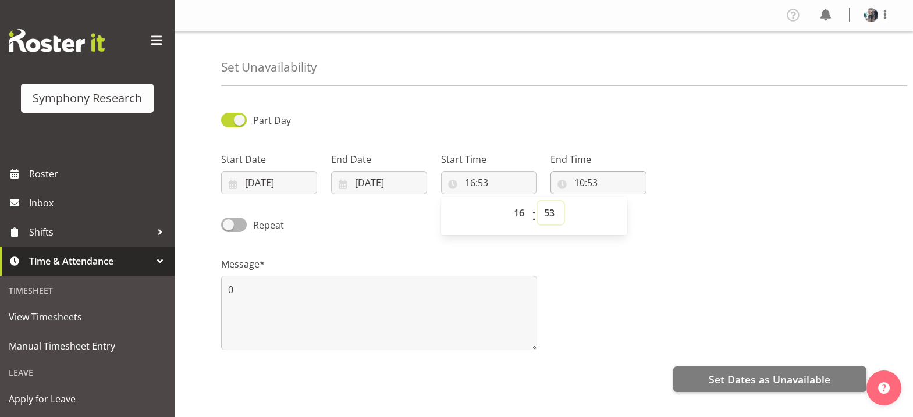
select select "0"
type input "16:00"
click at [581, 181] on input "10:53" at bounding box center [599, 182] width 96 height 23
click at [630, 215] on select "00 01 02 03 04 05 06 07 08 09 10 11 12 13 14 15 16 17 18 19 20 21 22 23" at bounding box center [630, 212] width 26 height 23
select select "19"
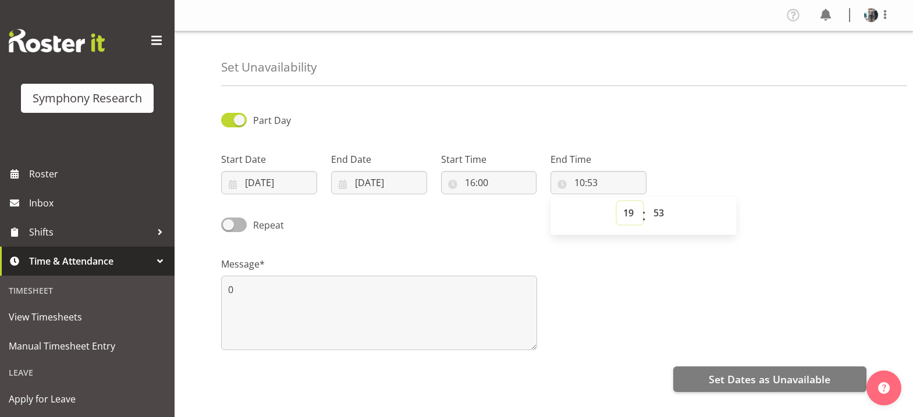
click at [617, 201] on select "00 01 02 03 04 05 06 07 08 09 10 11 12 13 14 15 16 17 18 19 20 21 22 23" at bounding box center [630, 212] width 26 height 23
type input "19:53"
click at [658, 214] on select "00 01 02 03 04 05 06 07 08 09 10 11 12 13 14 15 16 17 18 19 20 21 22 23 24 25 2…" at bounding box center [660, 212] width 26 height 23
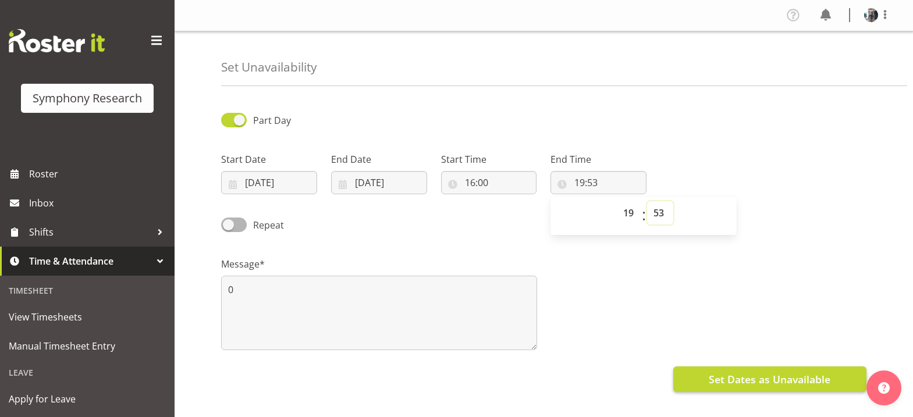
select select "0"
type input "19:00"
click at [790, 382] on span "Set Dates as Unavailable" at bounding box center [770, 379] width 122 height 15
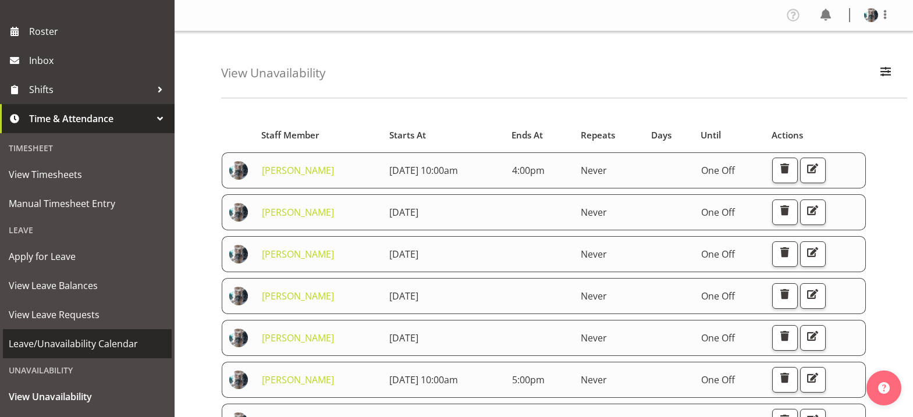
scroll to position [198, 0]
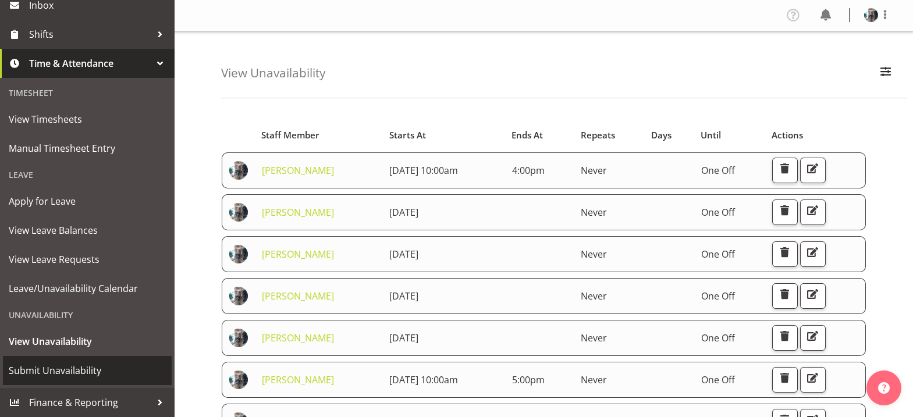
click at [59, 368] on span "Submit Unavailability" at bounding box center [87, 370] width 157 height 17
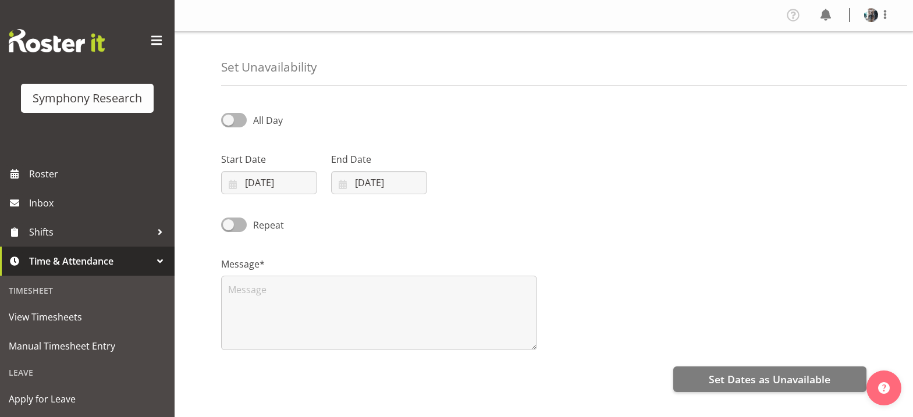
select select "8"
select select "2025"
click at [233, 183] on input "[DATE]" at bounding box center [269, 182] width 96 height 23
click at [240, 343] on span "21" at bounding box center [243, 343] width 9 height 11
type input "[DATE]"
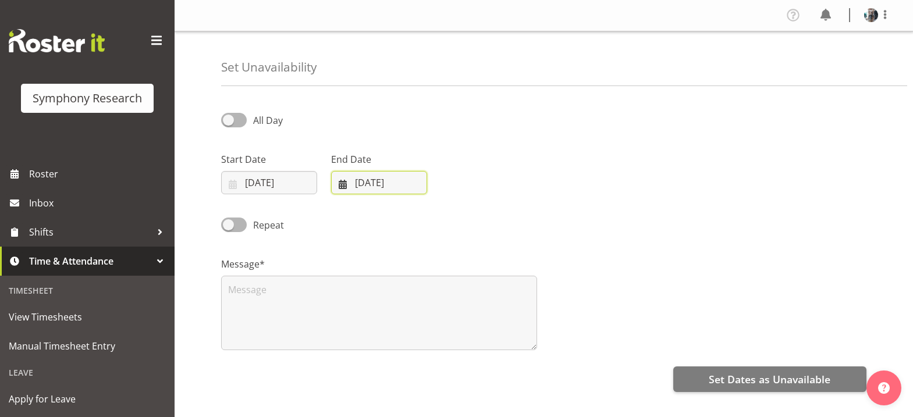
click at [342, 185] on input "[DATE]" at bounding box center [379, 182] width 96 height 23
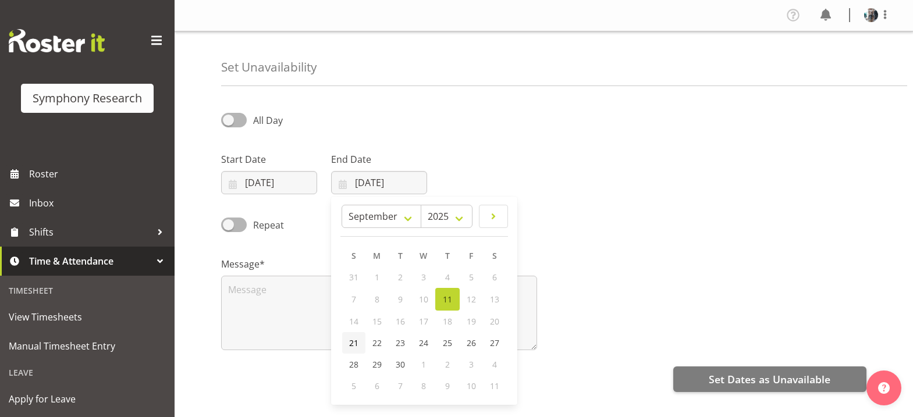
click at [353, 342] on span "21" at bounding box center [353, 343] width 9 height 11
type input "[DATE]"
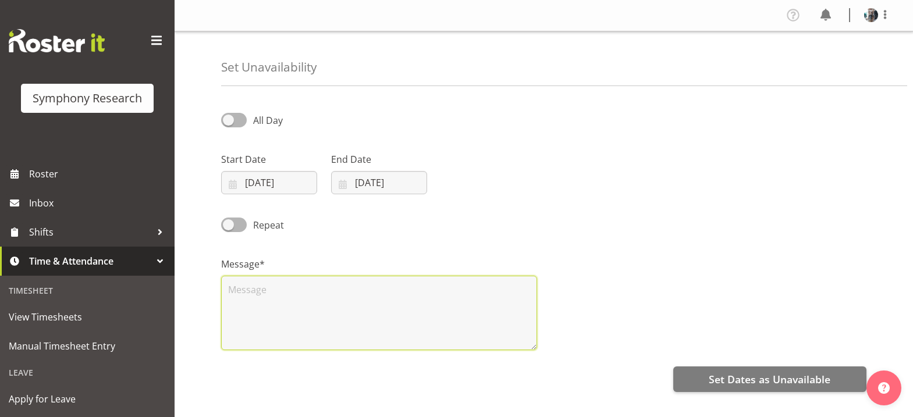
click at [239, 283] on textarea at bounding box center [379, 313] width 316 height 75
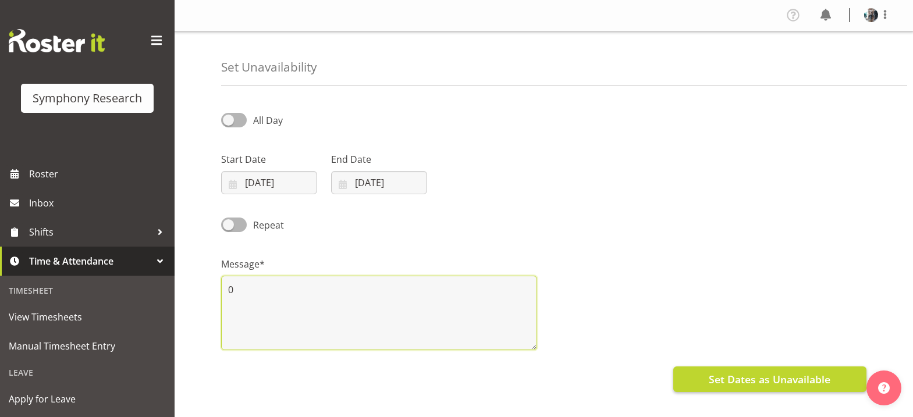
type textarea "0"
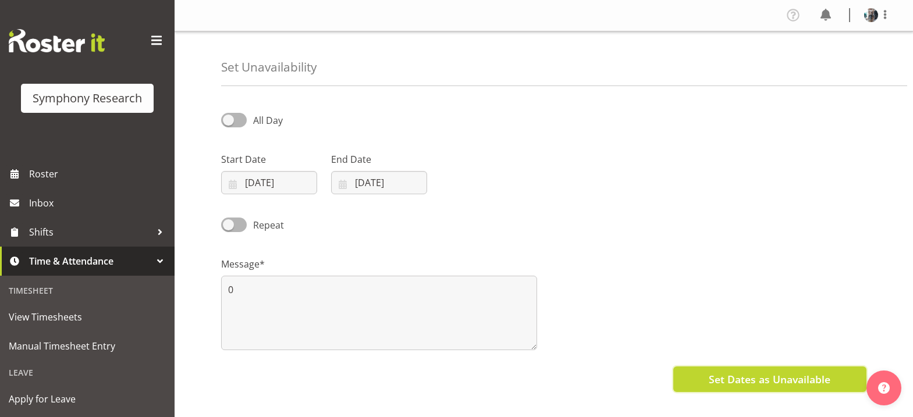
click at [784, 384] on span "Set Dates as Unavailable" at bounding box center [770, 379] width 122 height 15
